Goal: Transaction & Acquisition: Obtain resource

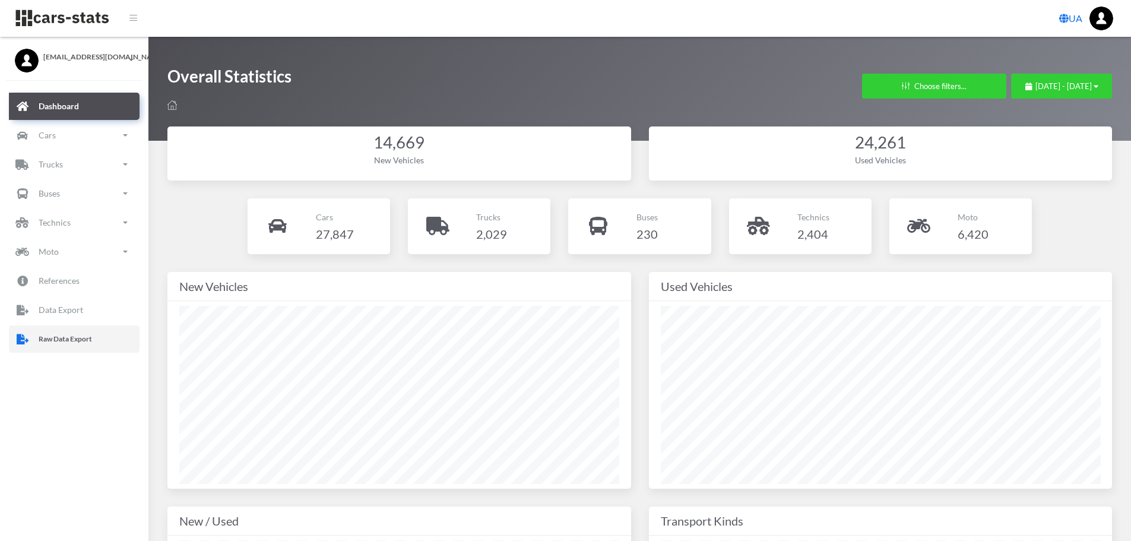
click at [24, 339] on icon at bounding box center [22, 339] width 15 height 18
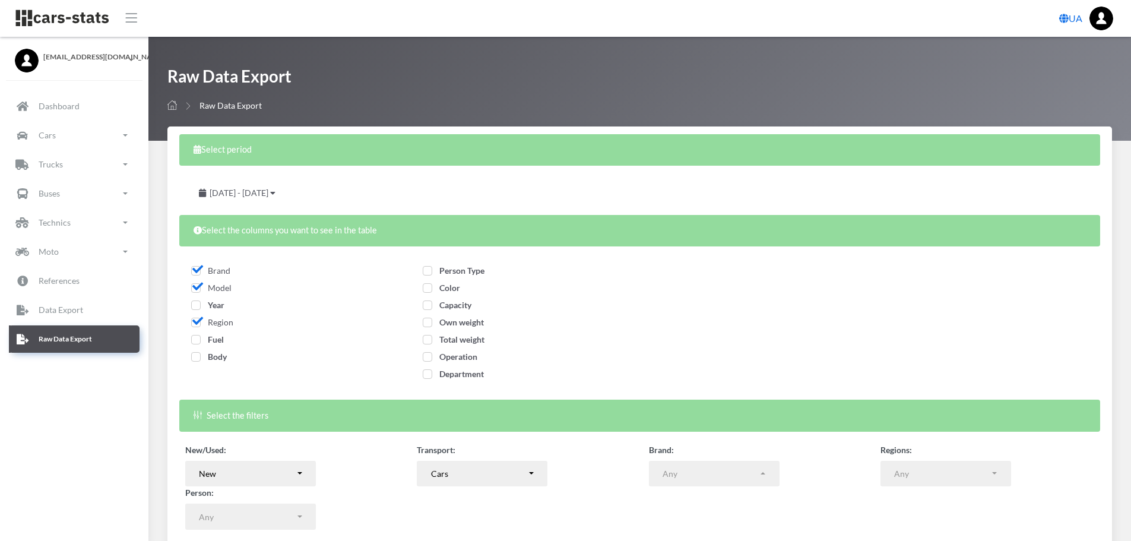
select select
click at [194, 303] on span "Year" at bounding box center [207, 305] width 33 height 10
checkbox input "true"
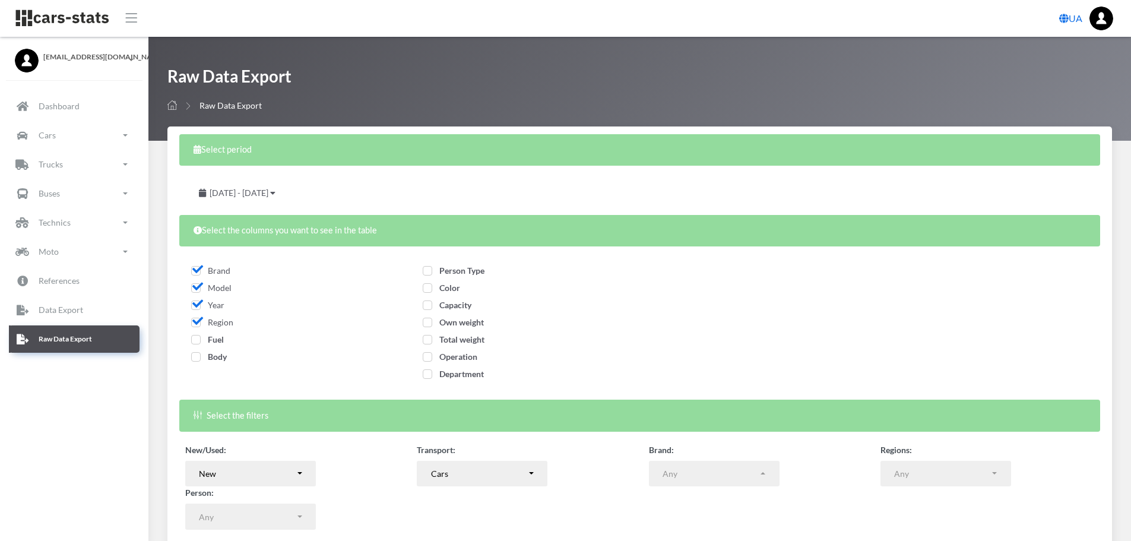
click at [194, 341] on span "Fuel" at bounding box center [207, 339] width 33 height 10
checkbox input "true"
click at [198, 355] on span "Body" at bounding box center [209, 357] width 36 height 10
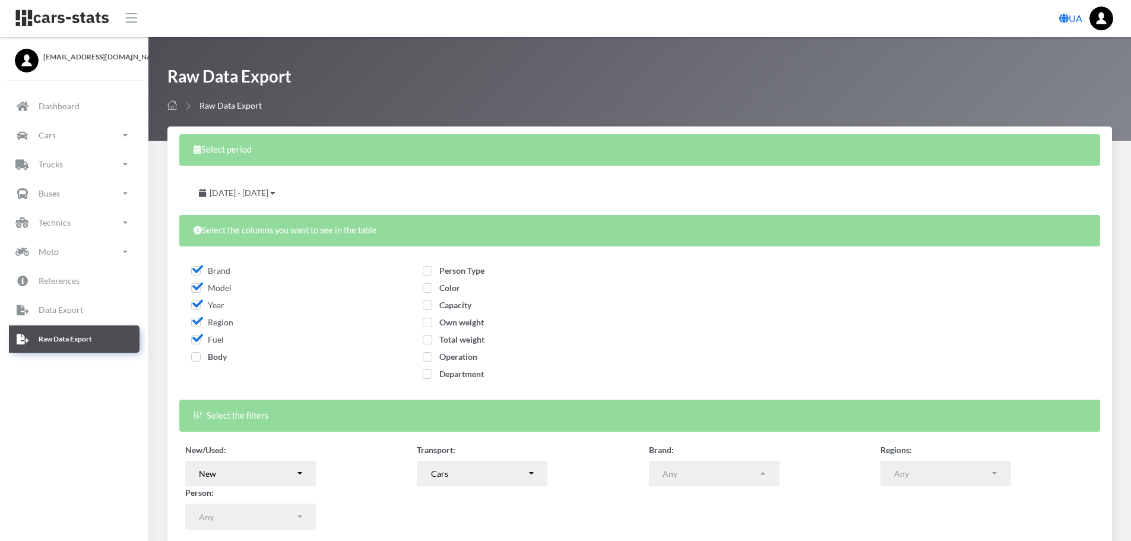
checkbox input "true"
click at [429, 269] on span "Person Type" at bounding box center [454, 270] width 62 height 10
checkbox input "true"
click at [427, 290] on span "Color" at bounding box center [441, 288] width 37 height 10
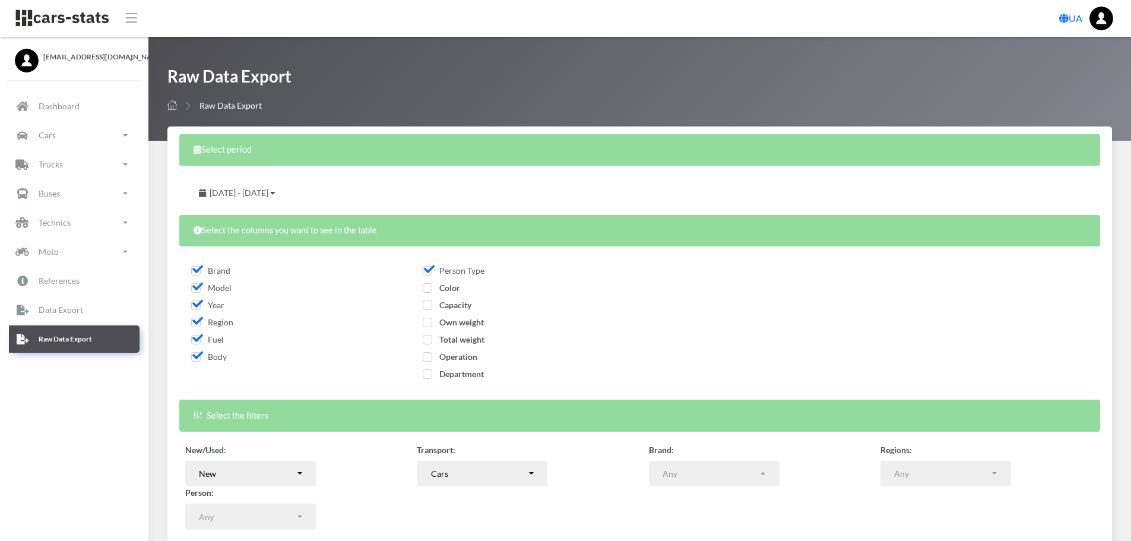
checkbox input "true"
click at [427, 307] on span "Capacity" at bounding box center [447, 305] width 49 height 10
checkbox input "true"
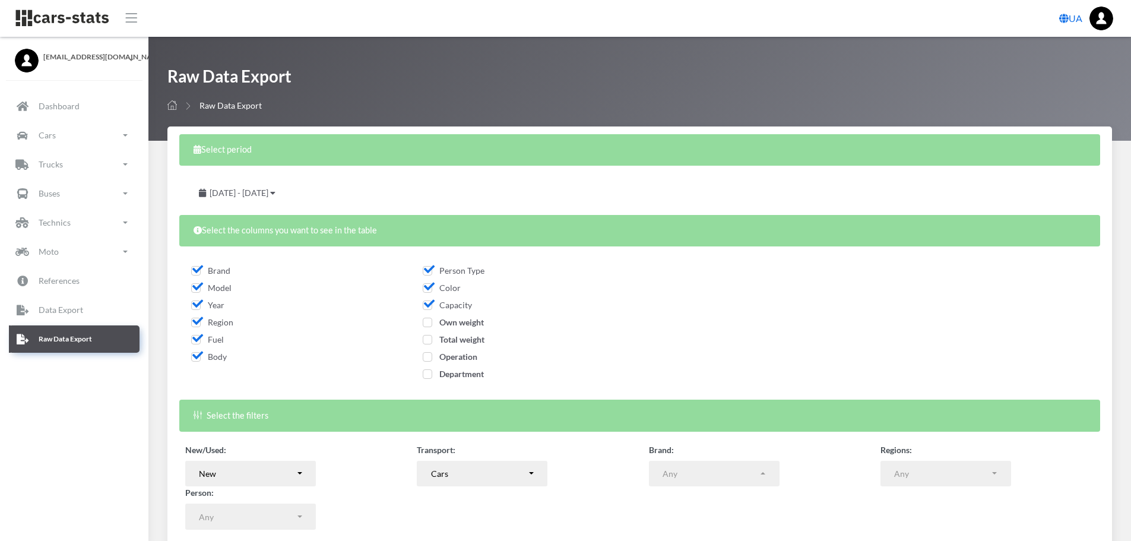
click at [427, 322] on span "Own weight" at bounding box center [453, 322] width 61 height 10
checkbox input "true"
drag, startPoint x: 427, startPoint y: 338, endPoint x: 427, endPoint y: 355, distance: 16.6
click at [427, 339] on span "Total weight" at bounding box center [454, 339] width 62 height 10
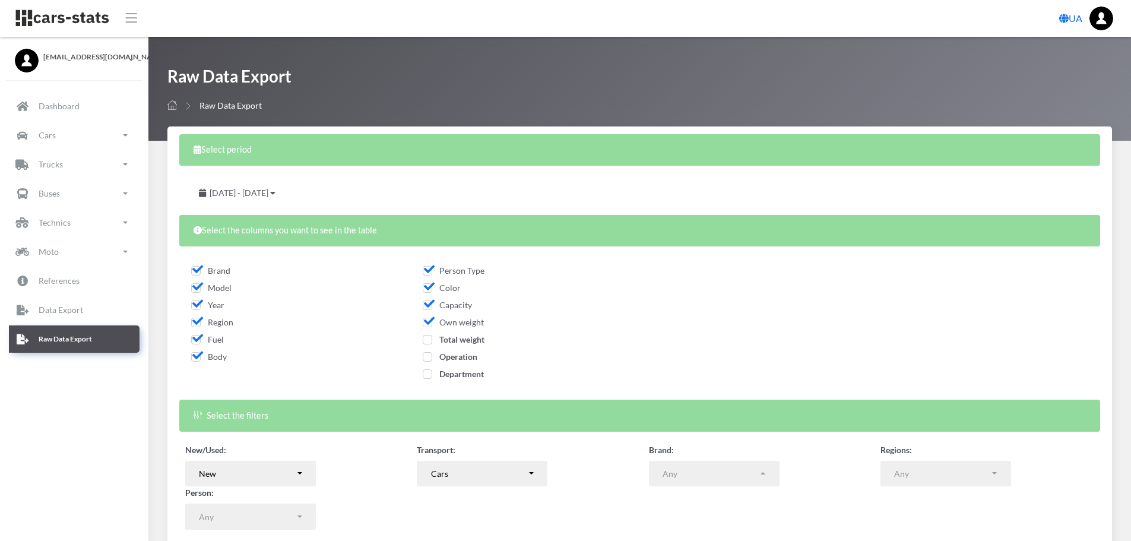
checkbox input "true"
click at [427, 356] on span "Operation" at bounding box center [450, 357] width 55 height 10
checkbox input "true"
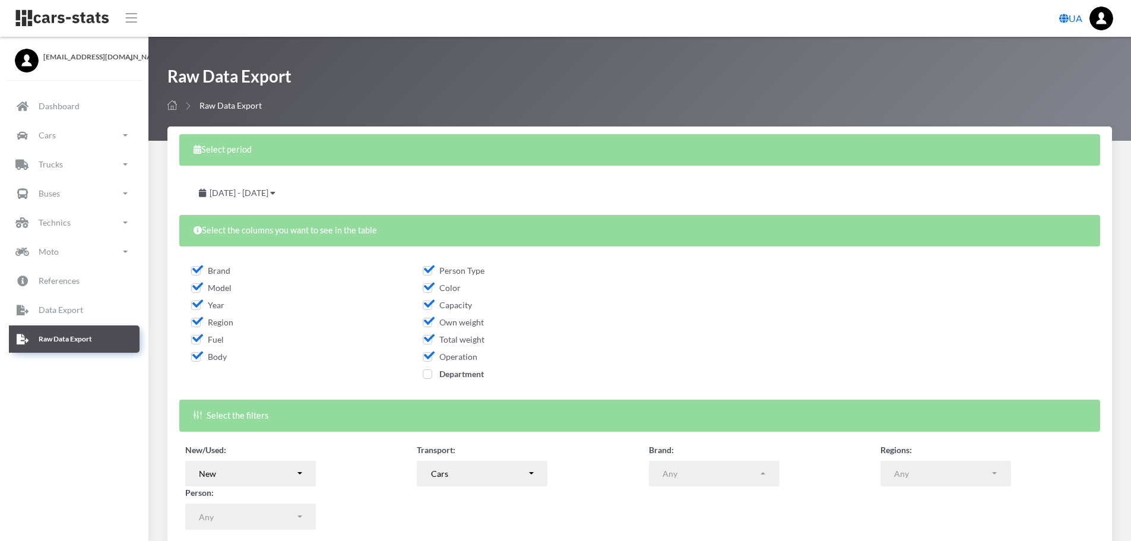
click at [429, 378] on span "Department" at bounding box center [453, 374] width 61 height 10
checkbox input "true"
click at [276, 194] on icon at bounding box center [272, 193] width 5 height 8
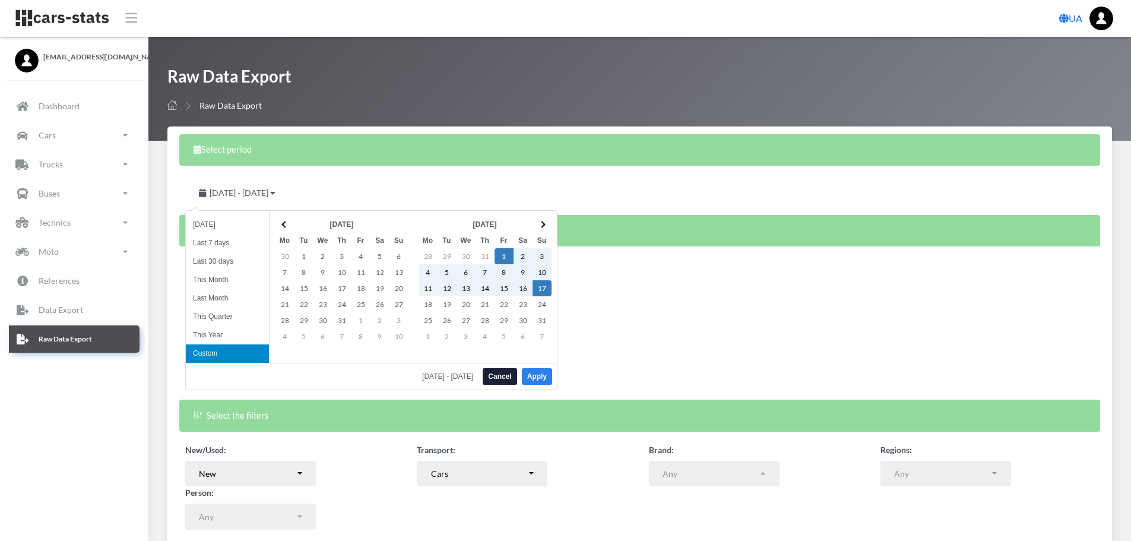
click at [541, 374] on button "Apply" at bounding box center [537, 376] width 30 height 17
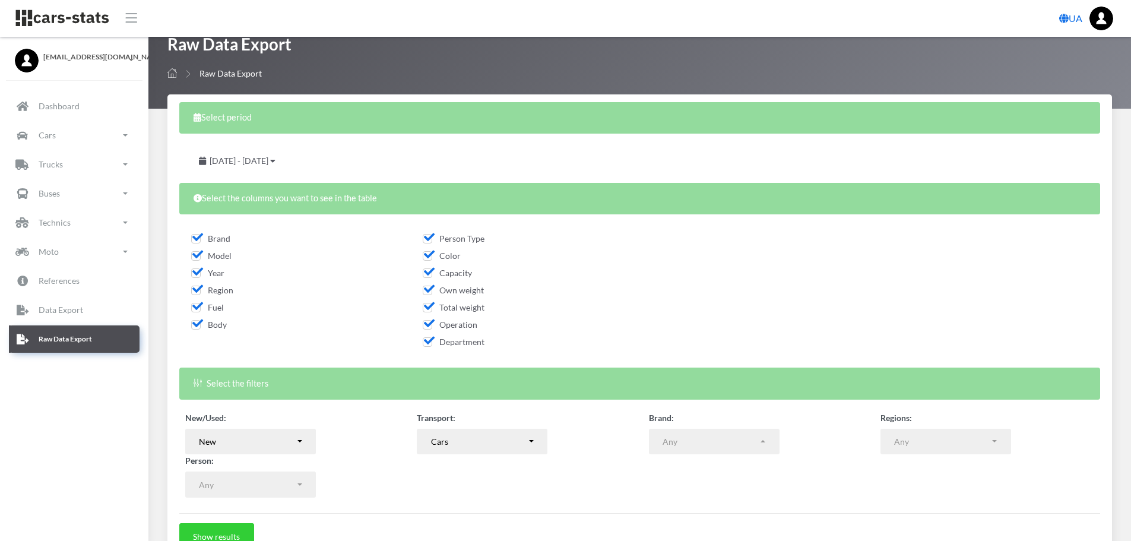
scroll to position [96, 0]
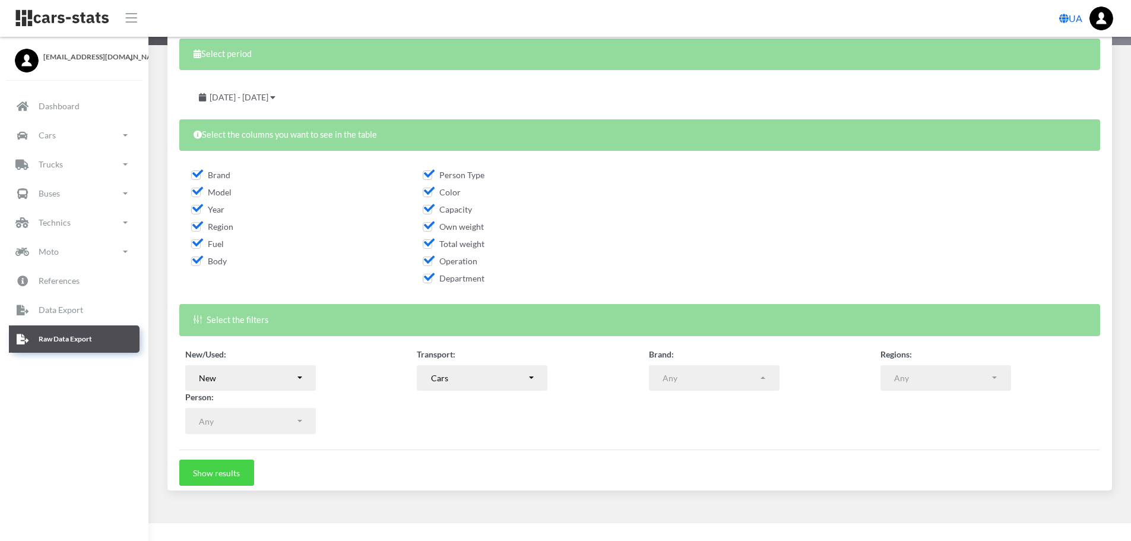
click at [223, 475] on button "Show results" at bounding box center [216, 473] width 75 height 26
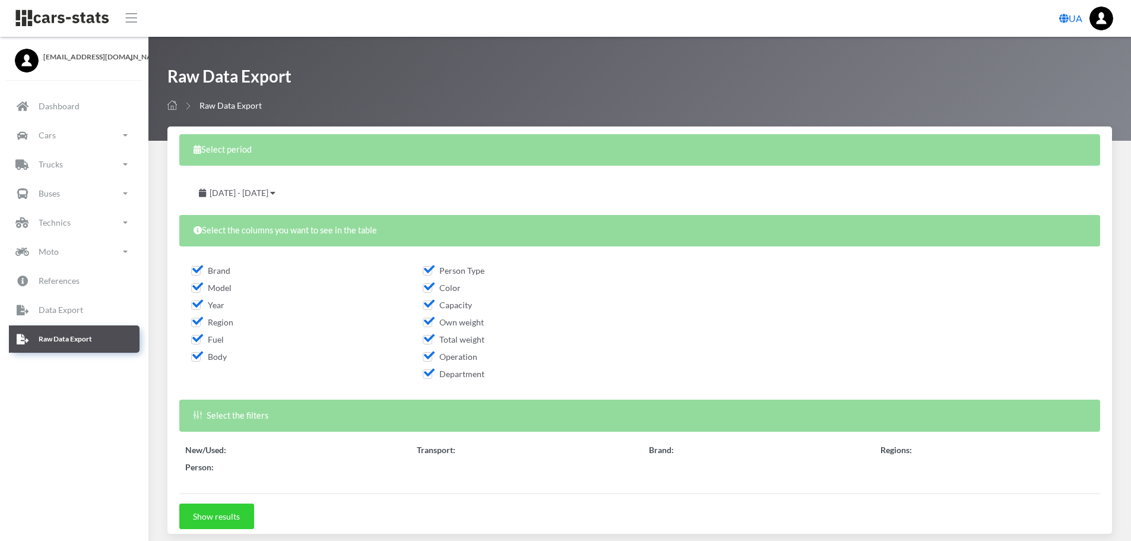
select select "50"
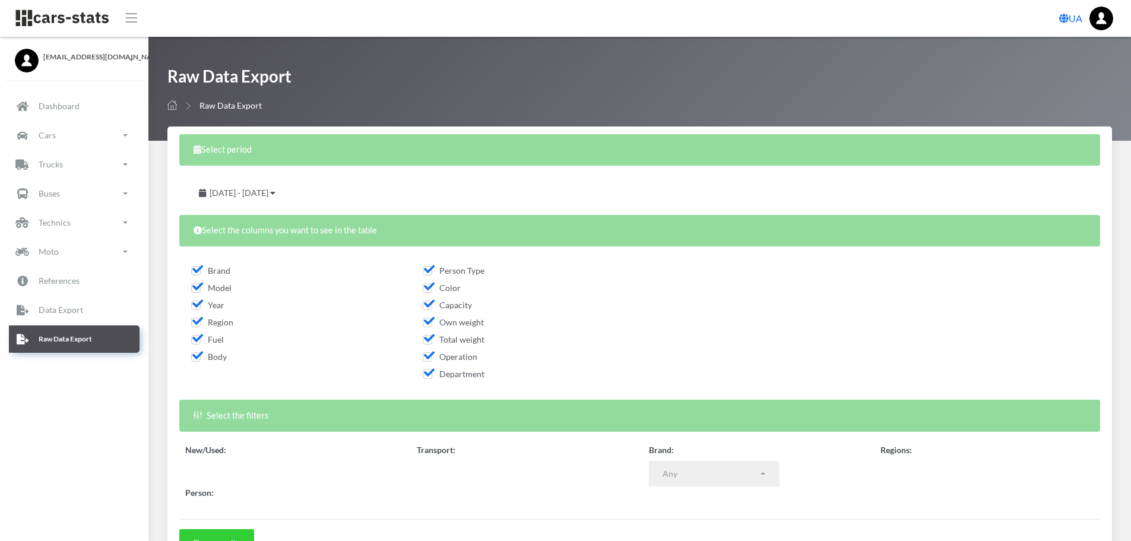
select select
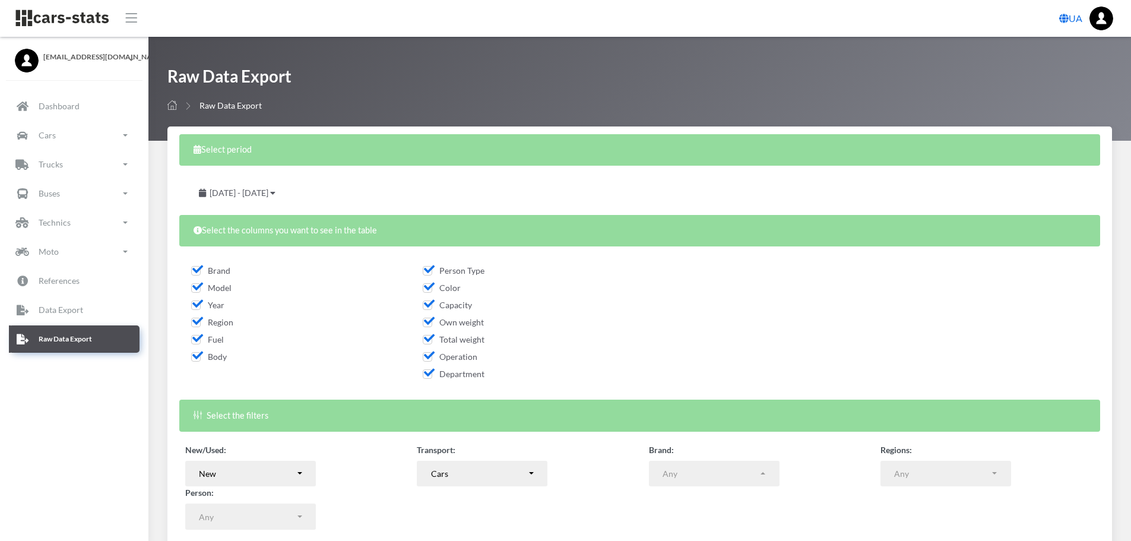
scroll to position [328, 0]
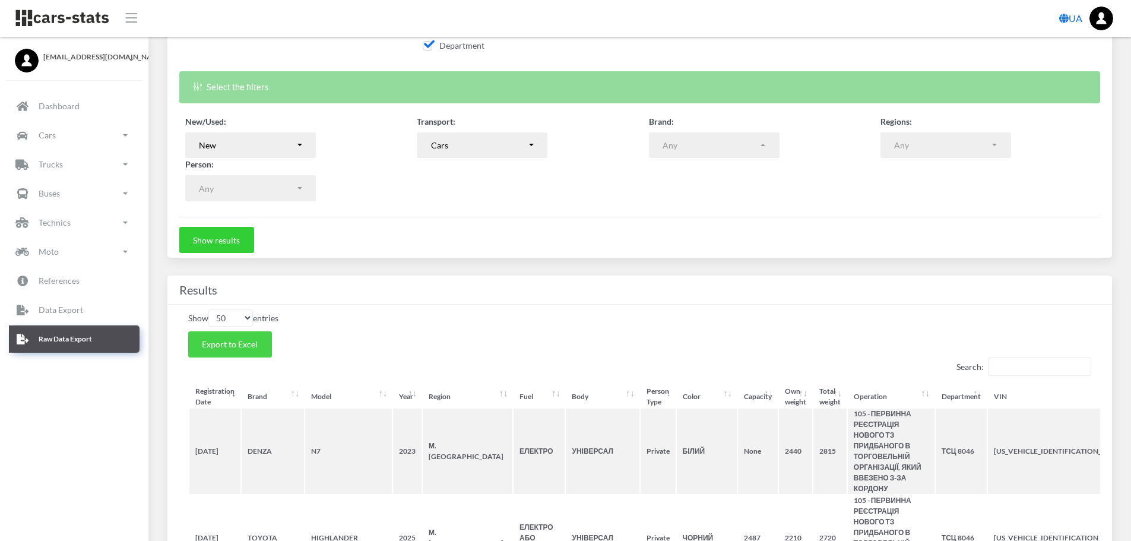
click at [249, 342] on span "Export to Excel" at bounding box center [230, 344] width 56 height 10
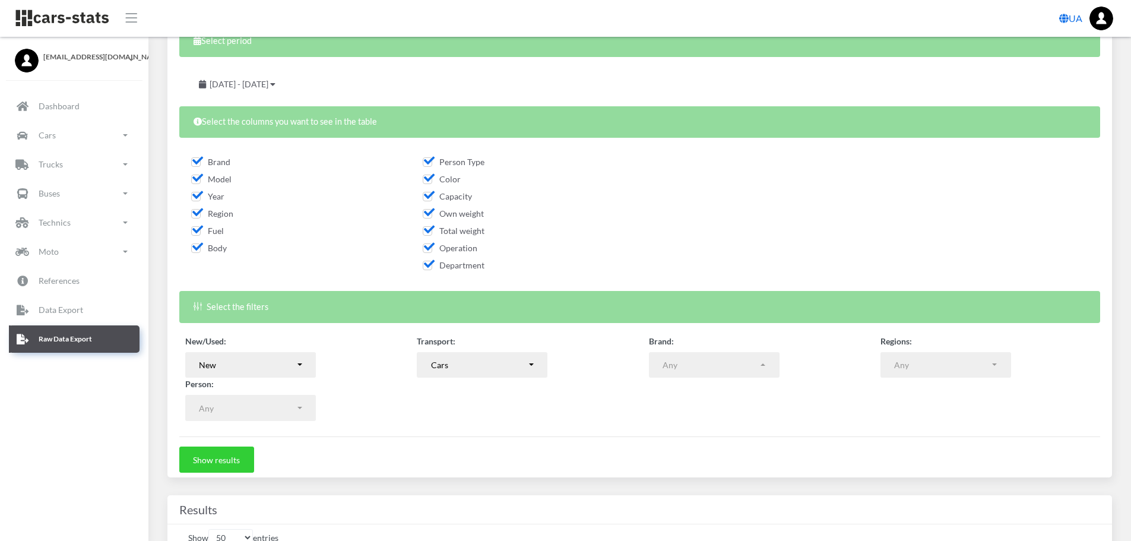
scroll to position [129, 0]
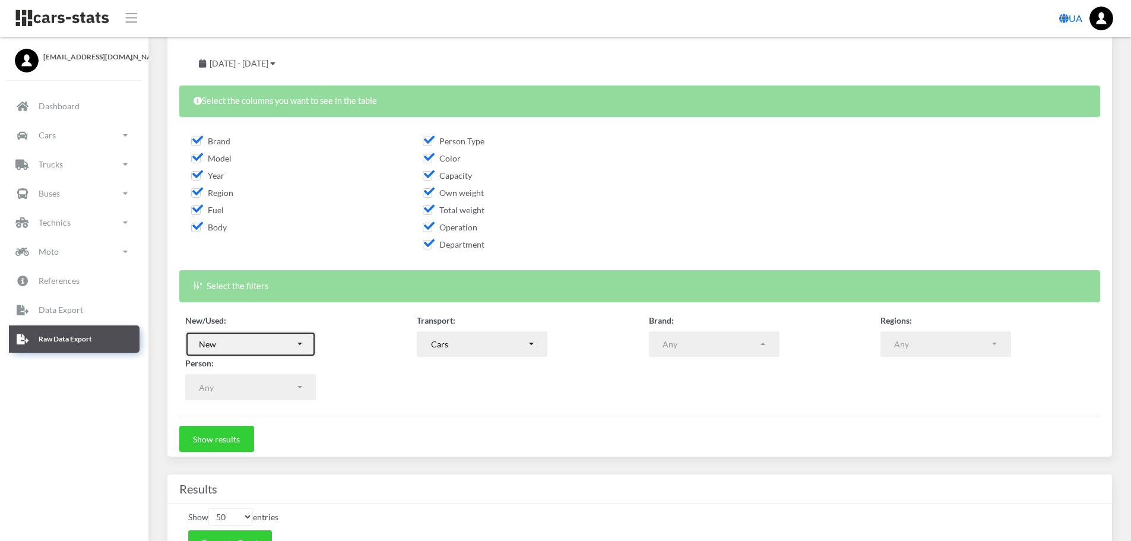
click at [290, 347] on div "New" at bounding box center [247, 344] width 96 height 12
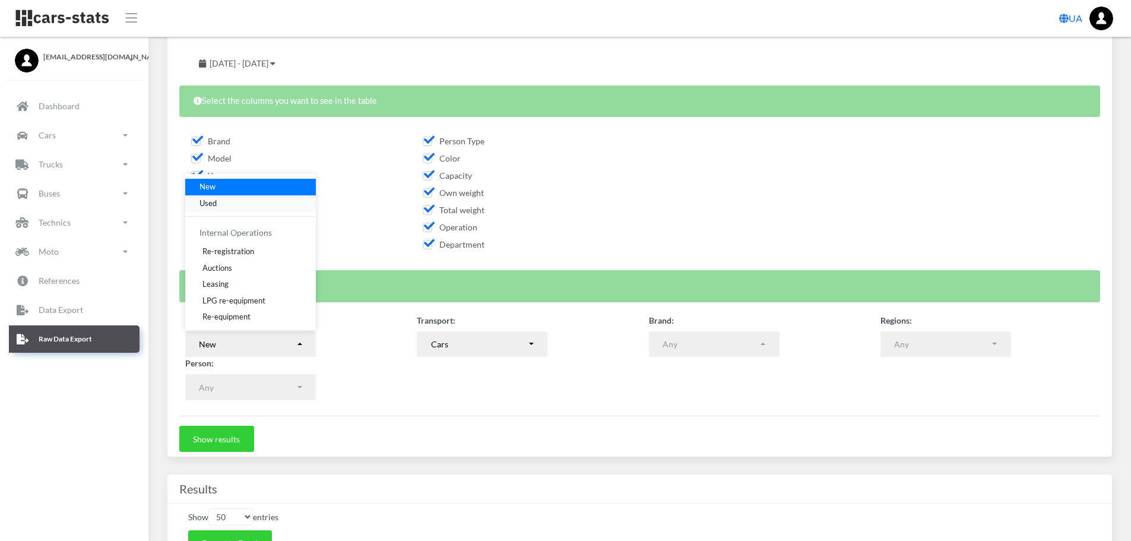
click at [207, 200] on span "Used" at bounding box center [208, 203] width 17 height 12
select select "used-import"
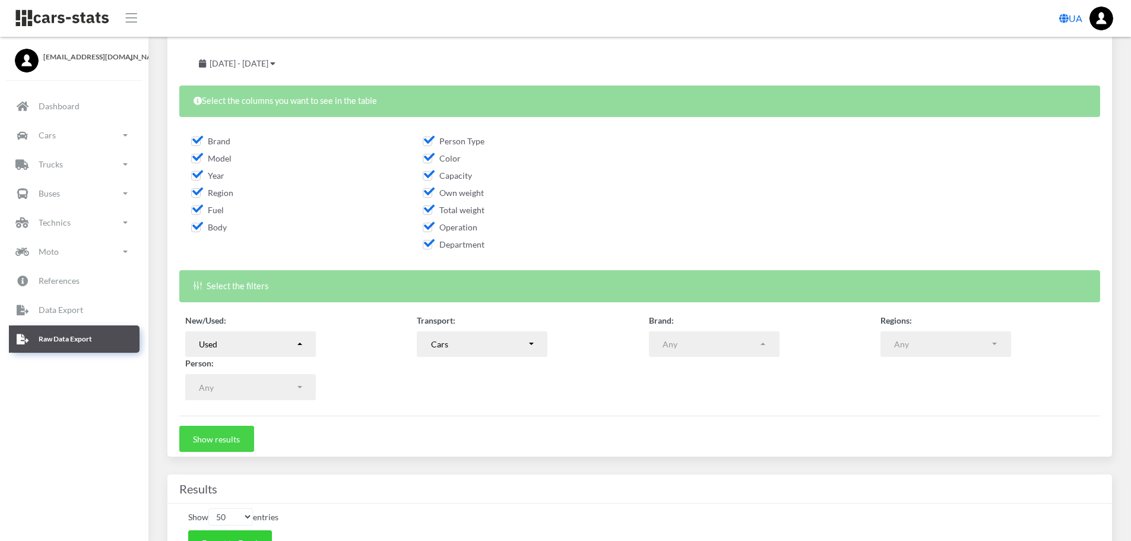
click at [244, 442] on button "Show results" at bounding box center [216, 439] width 75 height 26
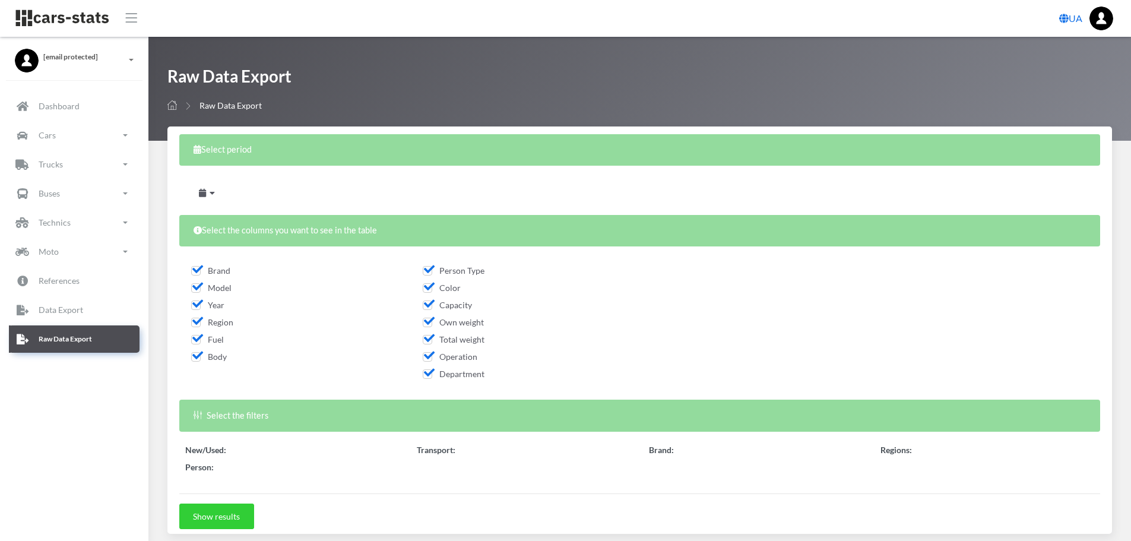
scroll to position [59, 0]
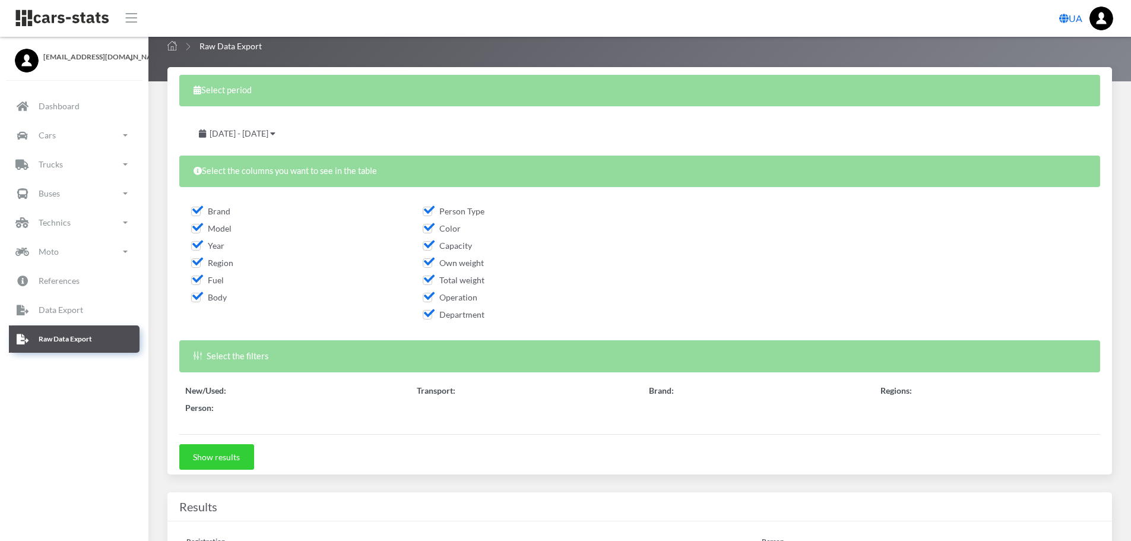
select select "50"
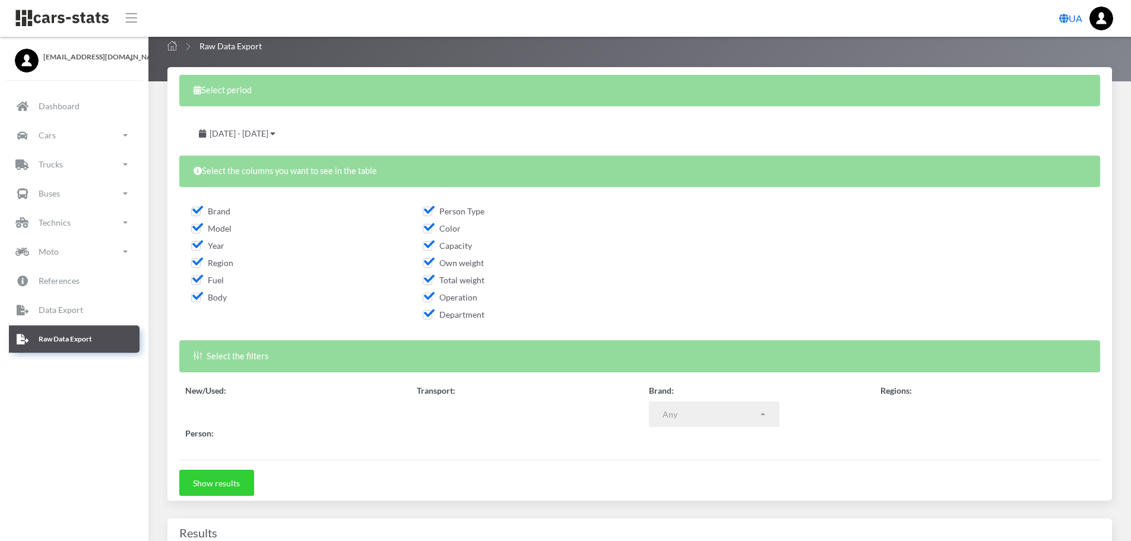
select select
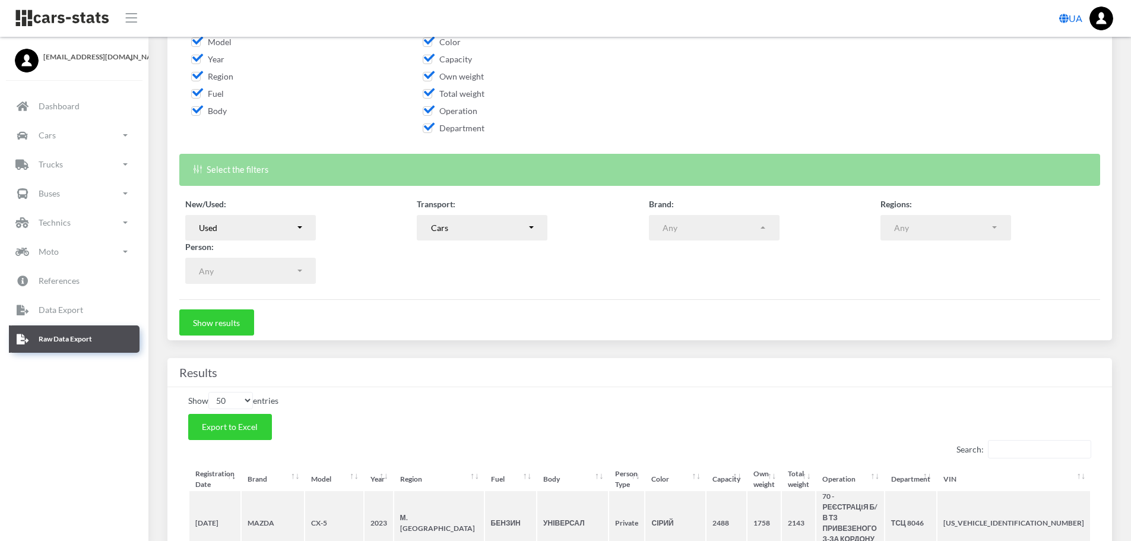
scroll to position [297, 0]
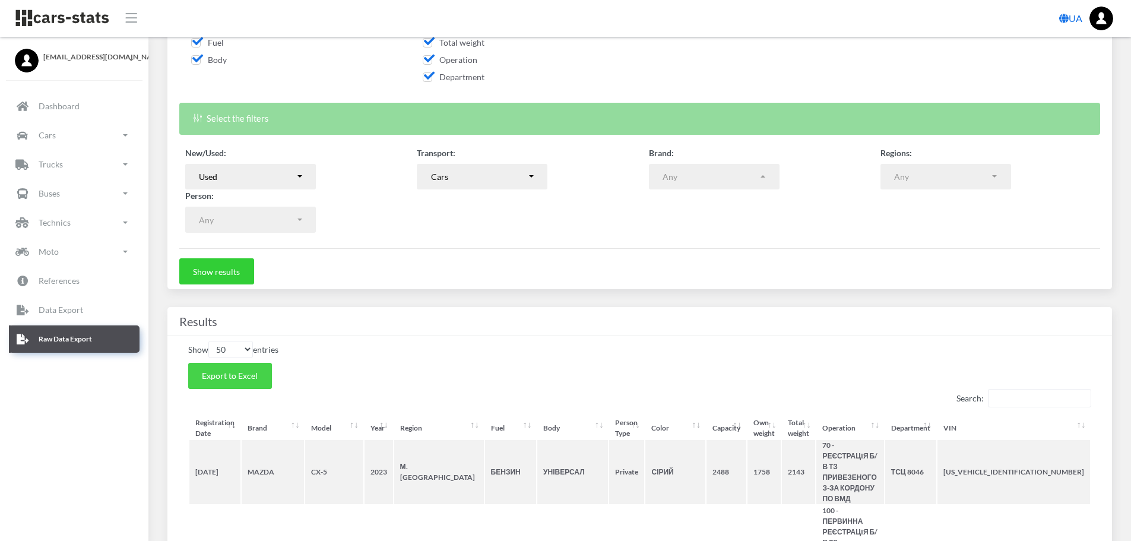
click at [263, 376] on button "Export to Excel" at bounding box center [230, 376] width 84 height 26
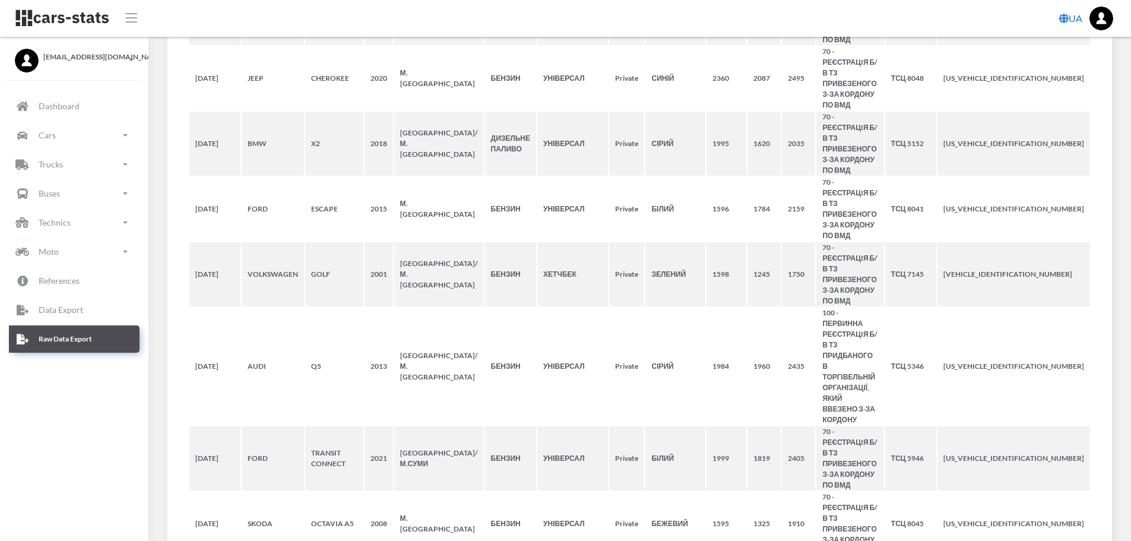
scroll to position [4863, 0]
